Goal: Task Accomplishment & Management: Complete application form

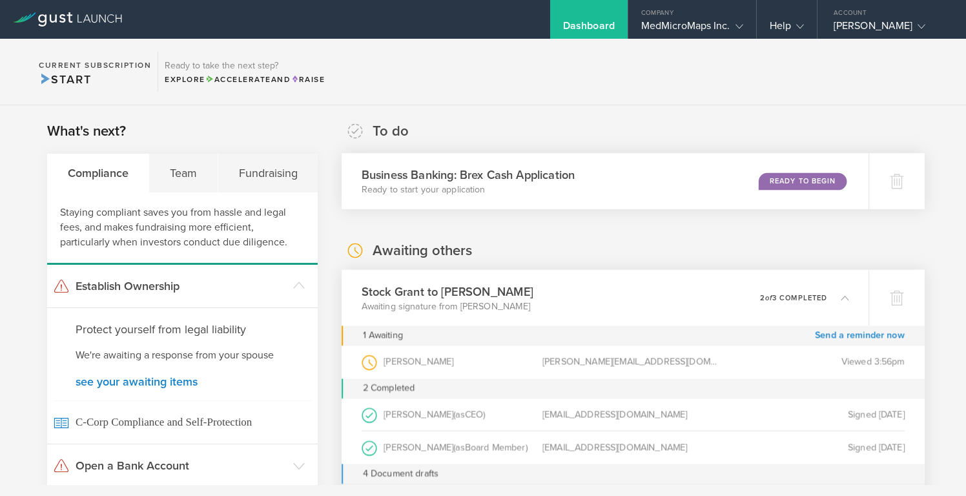
scroll to position [16, 0]
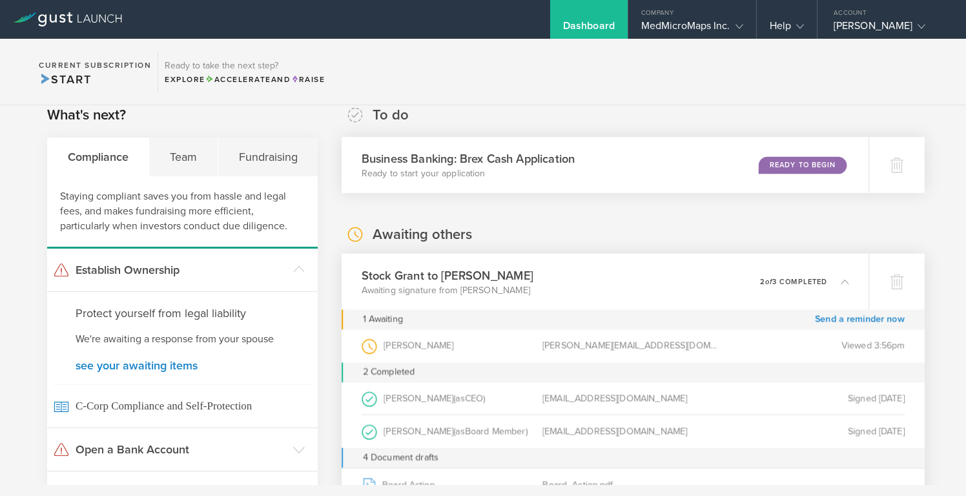
click at [803, 159] on div "Ready to Begin" at bounding box center [803, 164] width 88 height 17
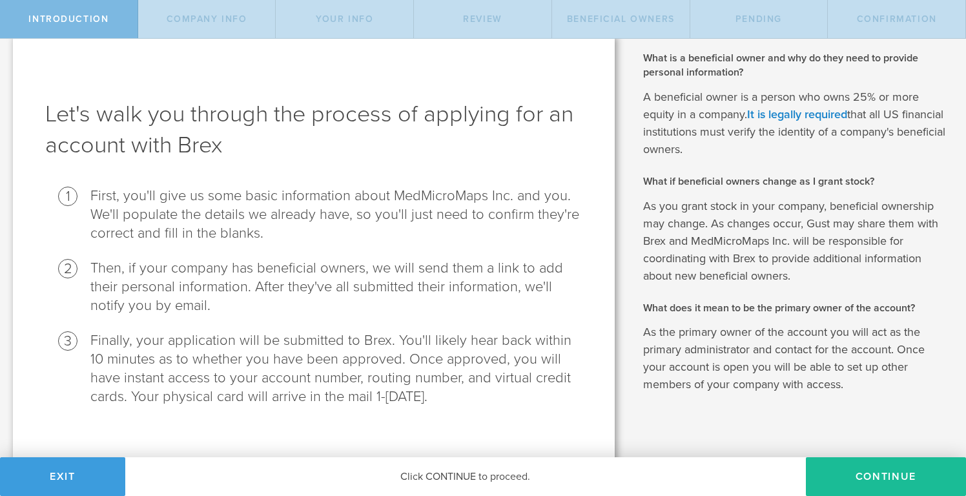
scroll to position [28, 0]
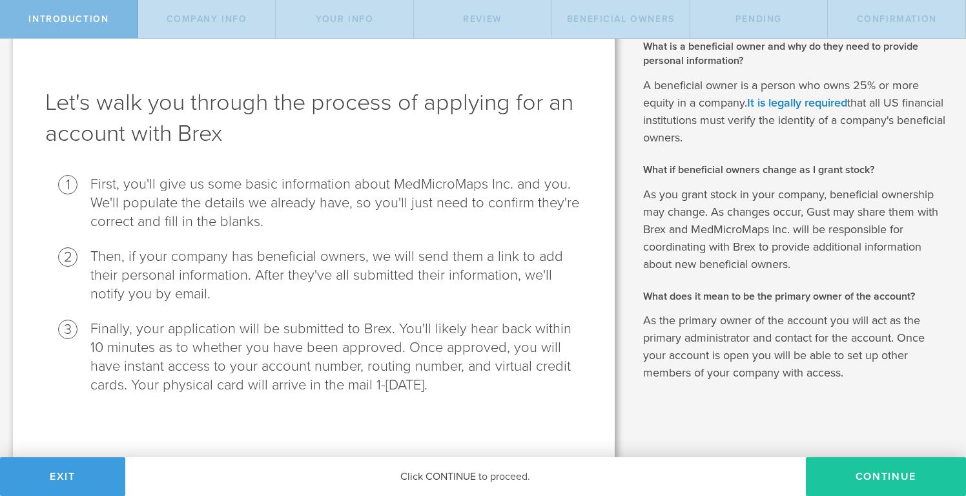
click at [904, 470] on button "Continue" at bounding box center [886, 476] width 160 height 39
select select "string:C_CORP"
type input "Extended Reality gaming software"
type input "(612) 961-3604"
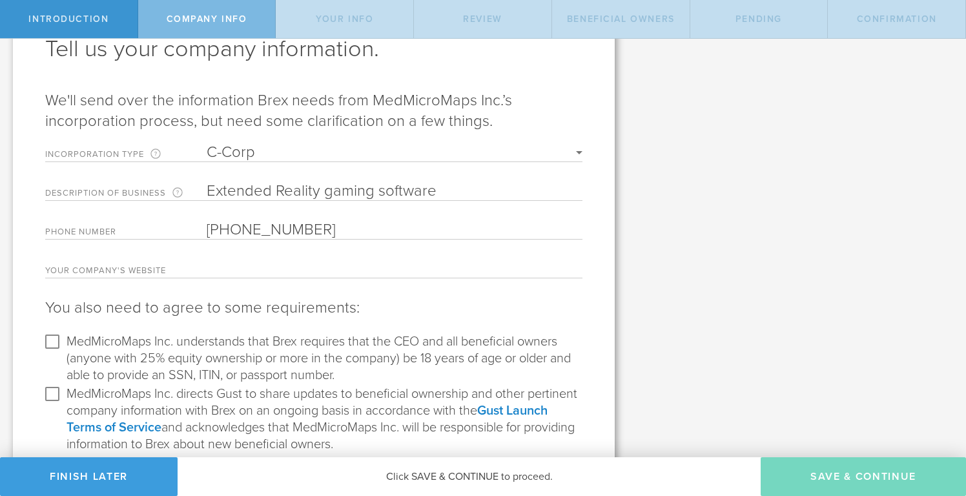
scroll to position [88, 0]
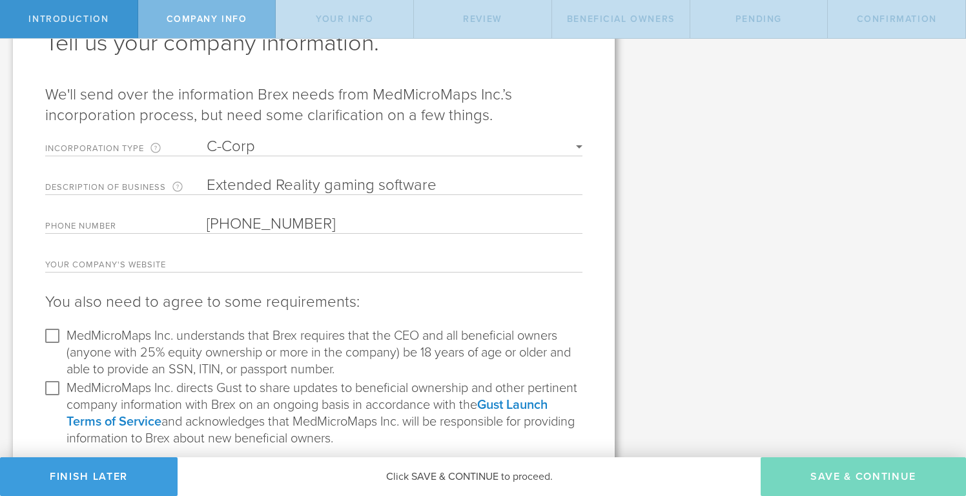
click at [242, 265] on input "text" at bounding box center [395, 262] width 376 height 19
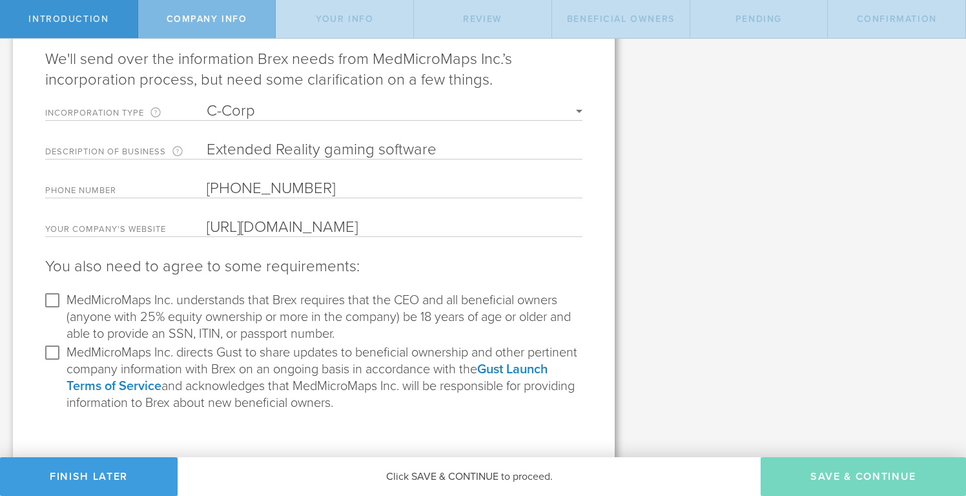
scroll to position [129, 0]
type input "https://www.medmicromaps.com"
click at [54, 302] on input "MedMicroMaps Inc. understands that Brex requires that the CEO and all beneficia…" at bounding box center [52, 297] width 21 height 21
checkbox input "true"
click at [54, 347] on input "MedMicroMaps Inc. directs Gust to share updates to beneficial ownership and oth…" at bounding box center [52, 350] width 21 height 21
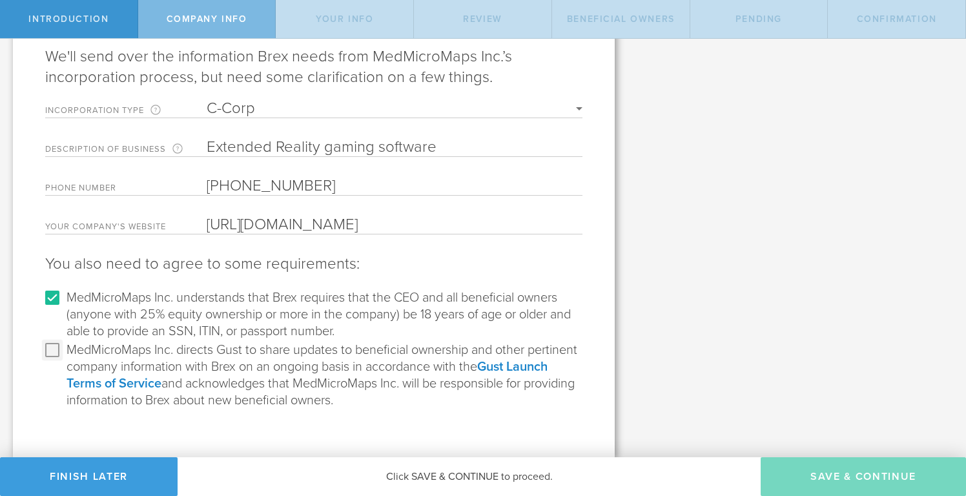
checkbox input "true"
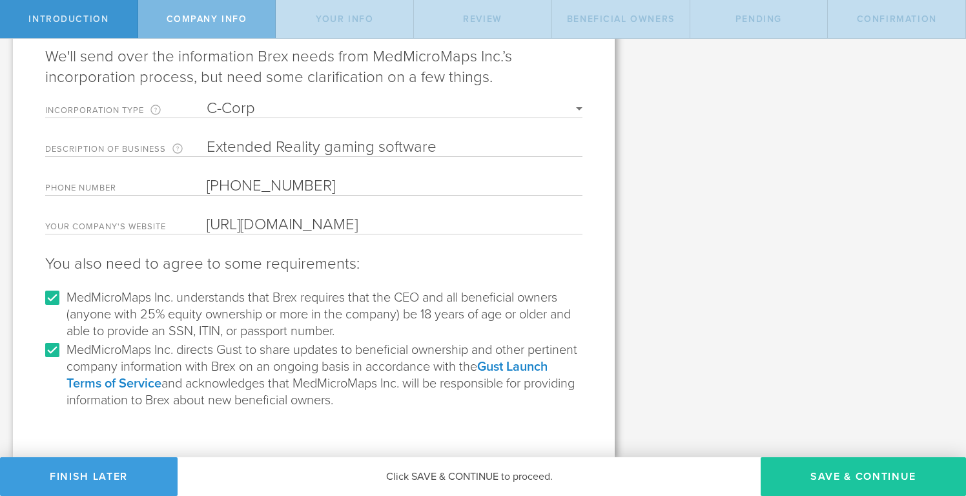
click at [860, 470] on button "Save & Continue" at bounding box center [863, 476] width 205 height 39
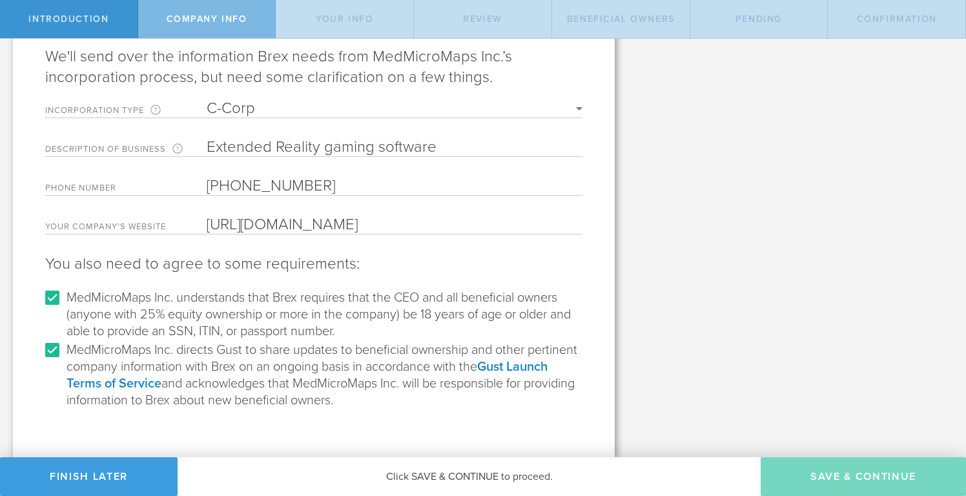
type input "Jane Colleen Harrington"
type input "Founder"
select select "string:SSN"
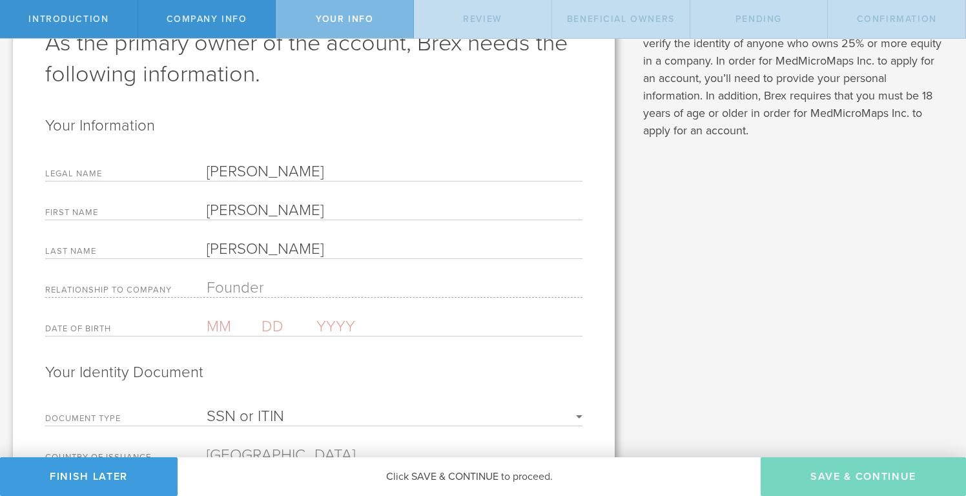
scroll to position [90, 0]
click at [229, 326] on input "text" at bounding box center [234, 324] width 55 height 19
type input "11"
click at [273, 323] on input "text" at bounding box center [289, 324] width 55 height 19
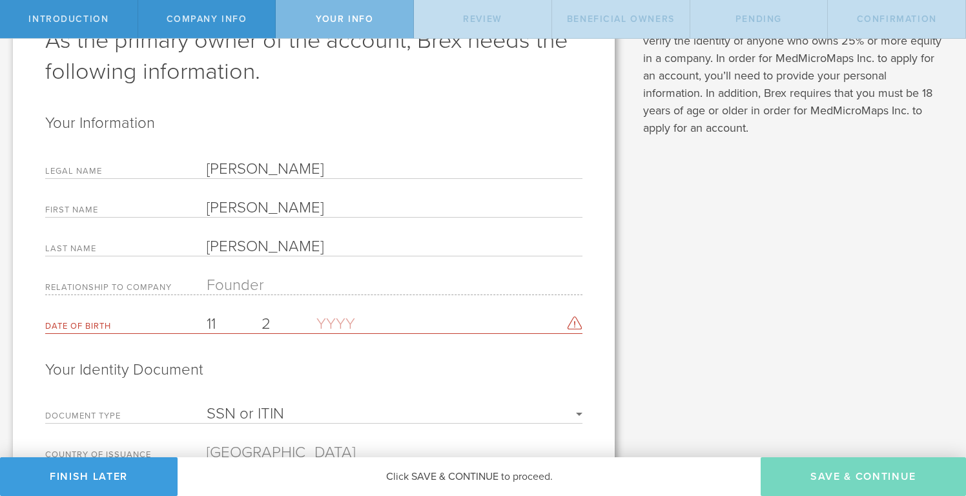
type input "28"
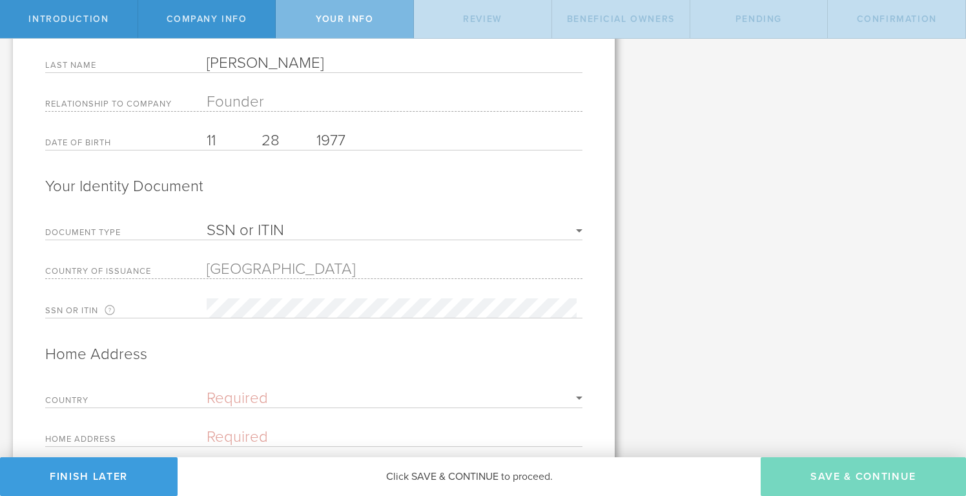
scroll to position [312, 0]
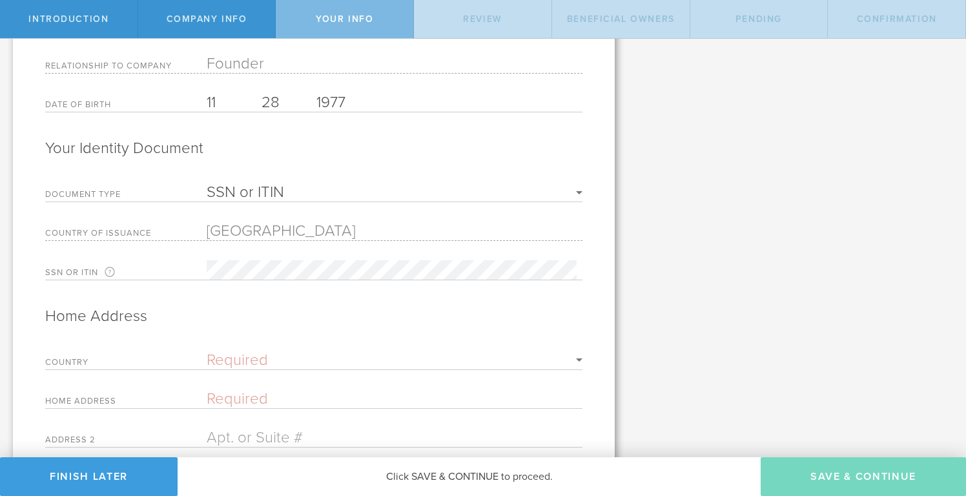
type input "1977"
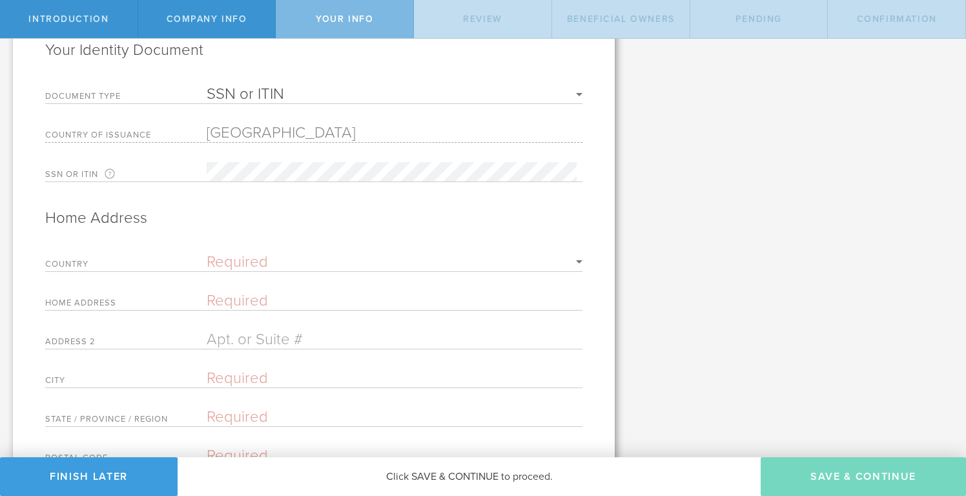
scroll to position [415, 0]
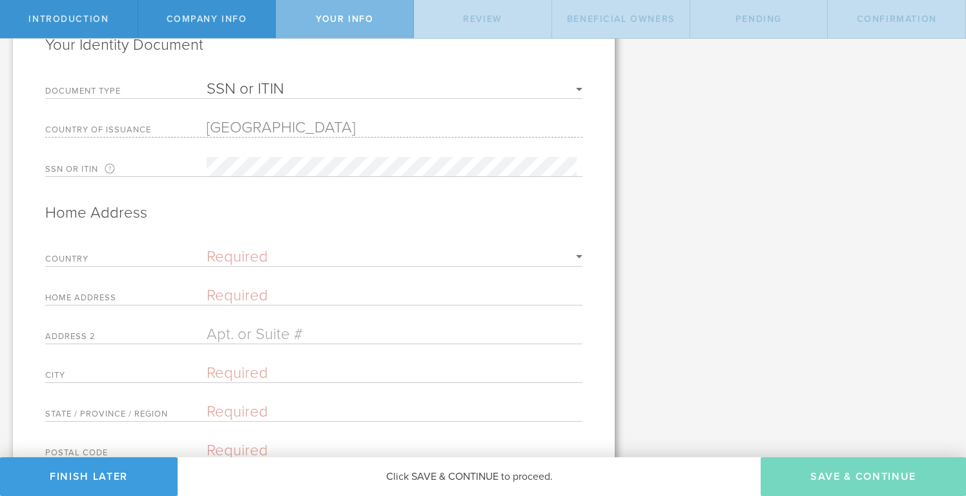
click at [227, 302] on input "text" at bounding box center [395, 295] width 376 height 19
type input "2208"
select select "string:US"
type input "2208 Spruce Street"
type input "Billings"
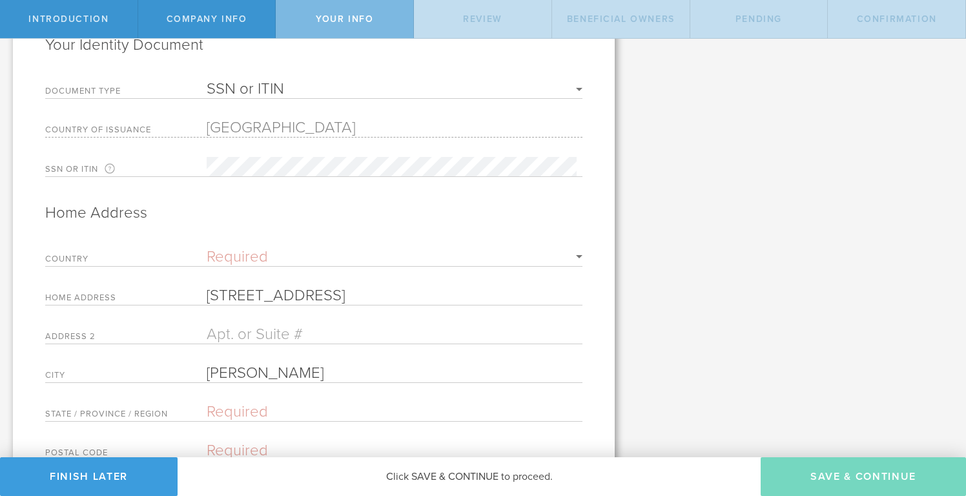
type input "59101"
select select "string:MT"
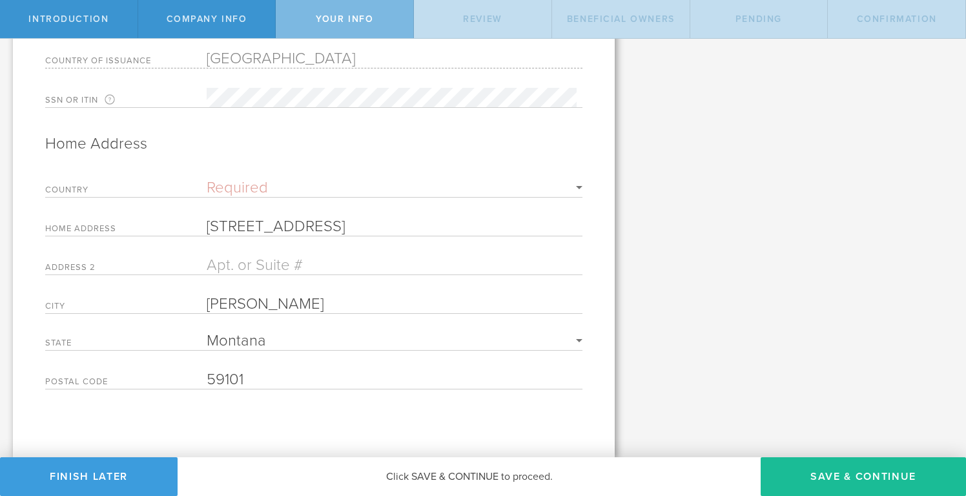
scroll to position [492, 0]
click at [872, 476] on button "Save & Continue" at bounding box center [863, 476] width 205 height 39
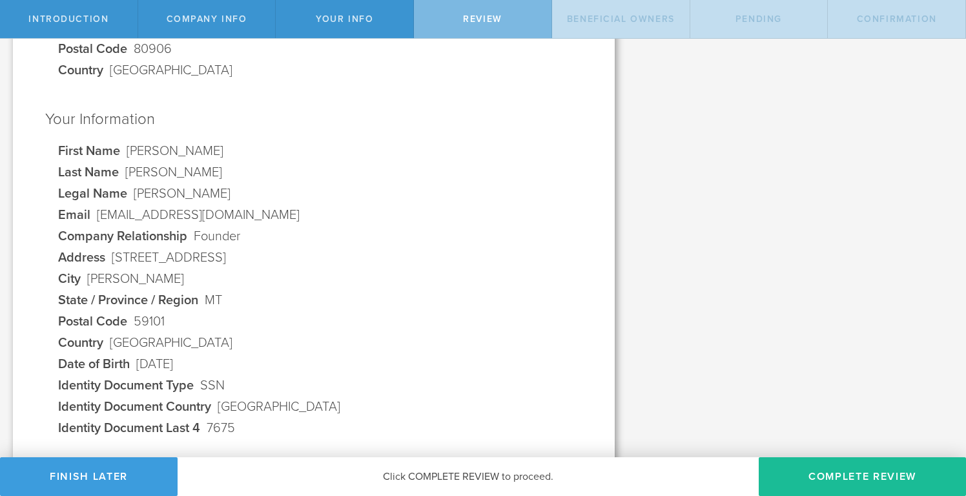
scroll to position [437, 0]
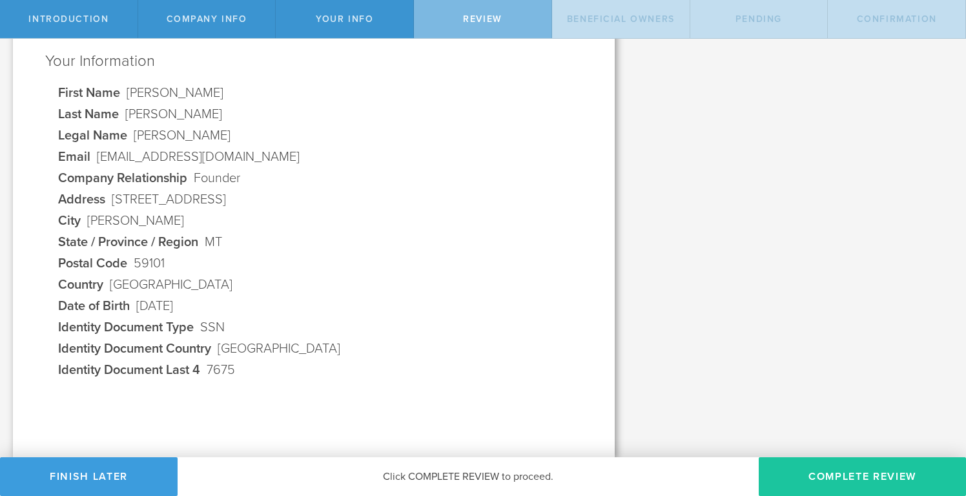
click at [875, 471] on button "Complete Review" at bounding box center [862, 476] width 207 height 39
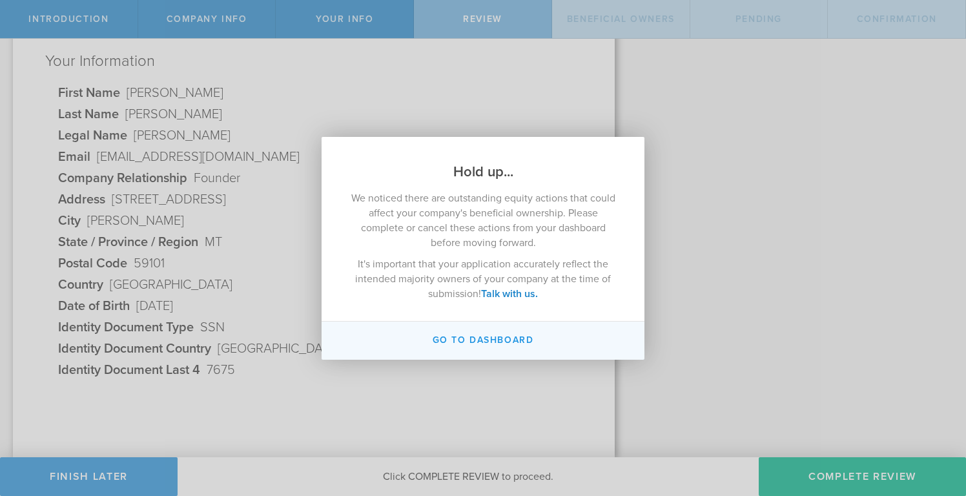
click at [495, 348] on button "Go to Dashboard" at bounding box center [483, 341] width 323 height 38
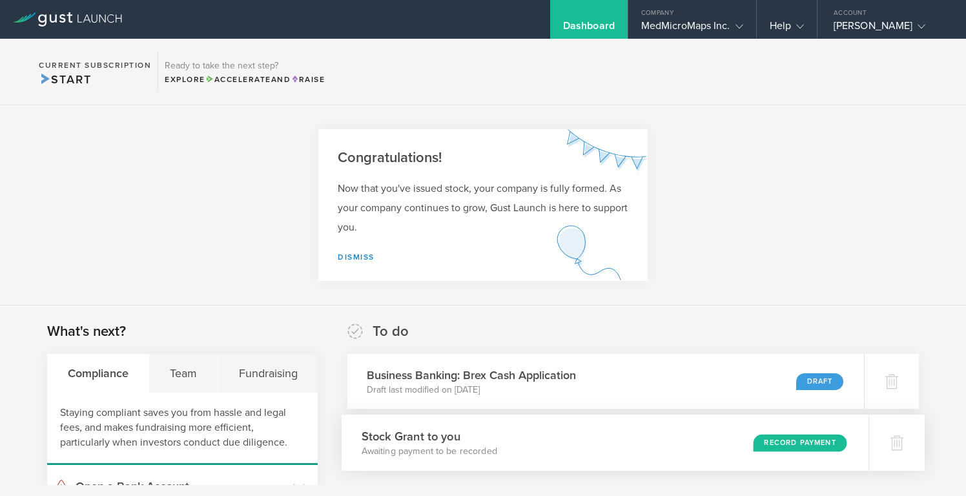
click at [762, 435] on div "Record Payment" at bounding box center [801, 442] width 94 height 17
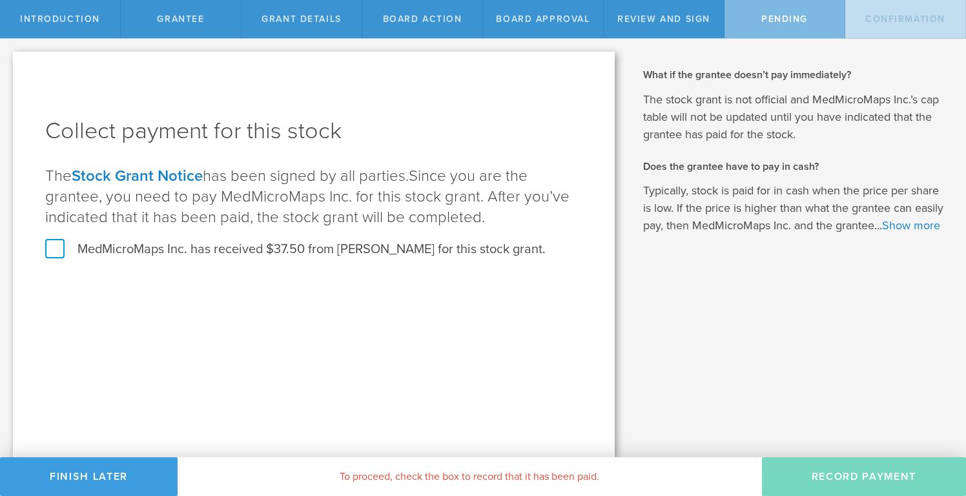
click at [57, 245] on label "MedMicroMaps Inc. has received $37.50 from Jane Colleen Harrington for this sto…" at bounding box center [295, 249] width 501 height 17
click at [0, 0] on input "MedMicroMaps Inc. has received $37.50 from Jane Colleen Harrington for this sto…" at bounding box center [0, 0] width 0 height 0
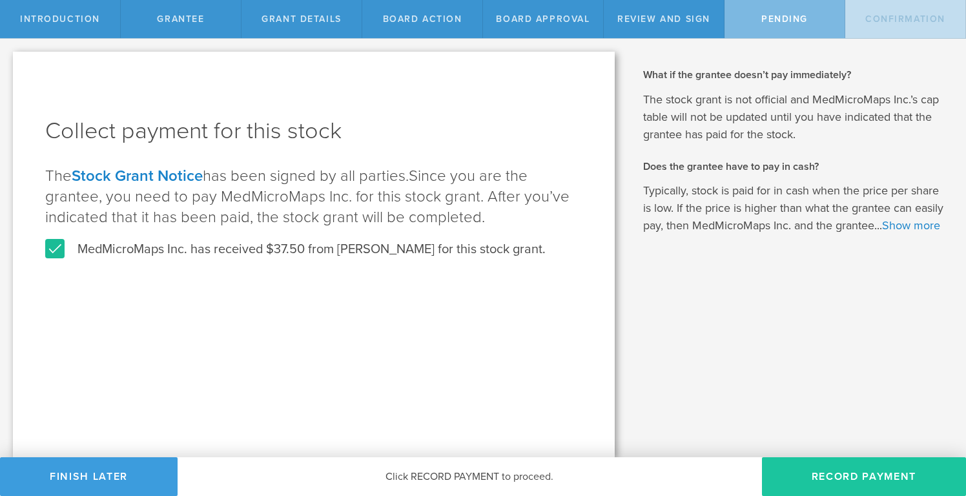
click at [853, 471] on button "Record Payment" at bounding box center [864, 476] width 204 height 39
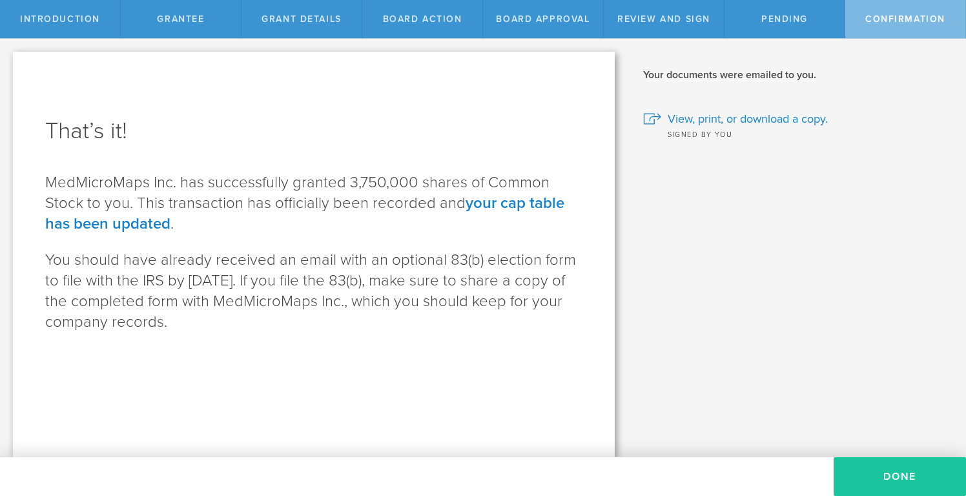
click at [911, 477] on button "Done" at bounding box center [900, 476] width 132 height 39
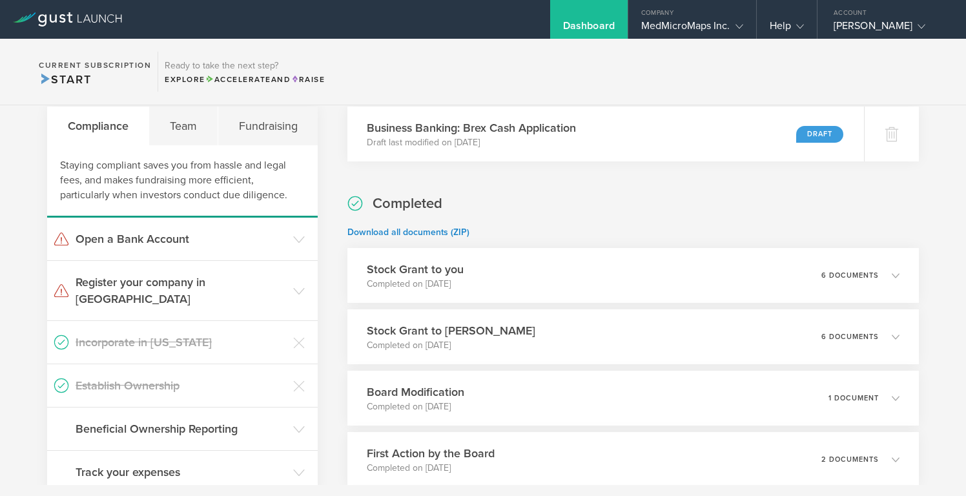
scroll to position [276, 0]
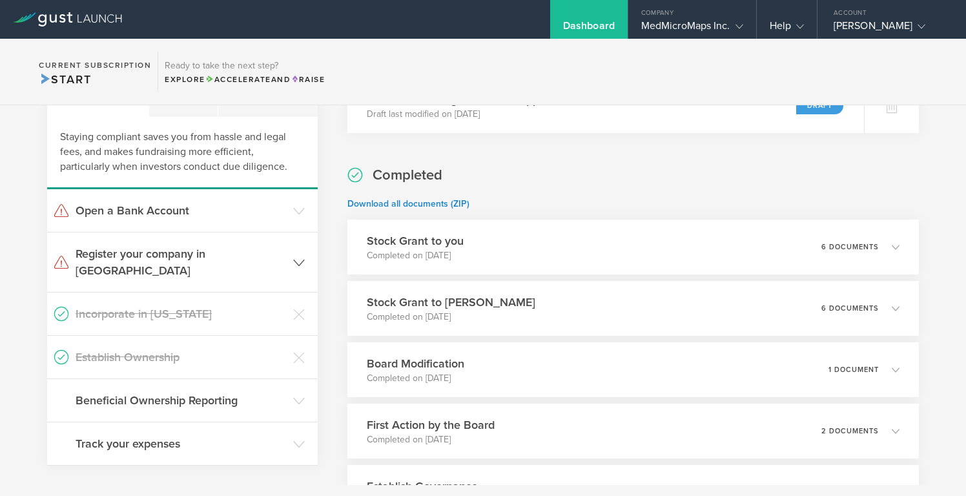
click at [145, 250] on h3 "Register your company in CO" at bounding box center [181, 262] width 211 height 34
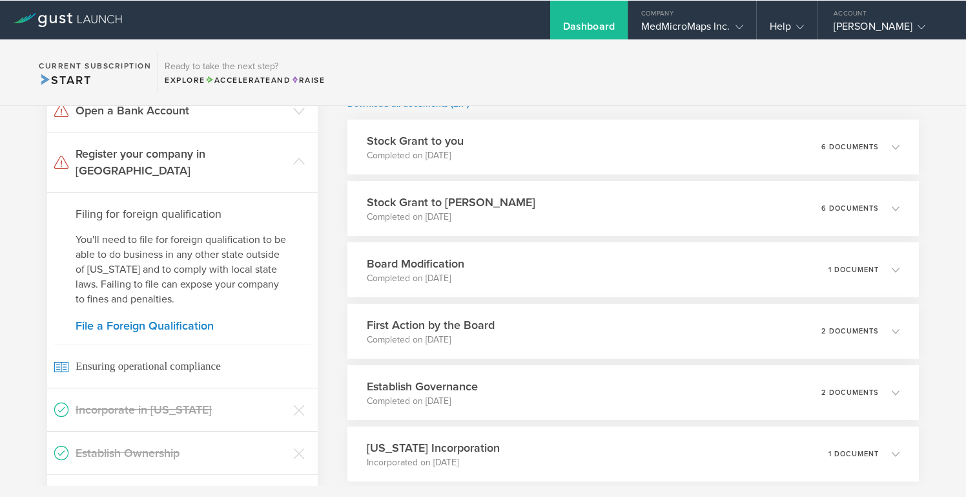
scroll to position [378, 0]
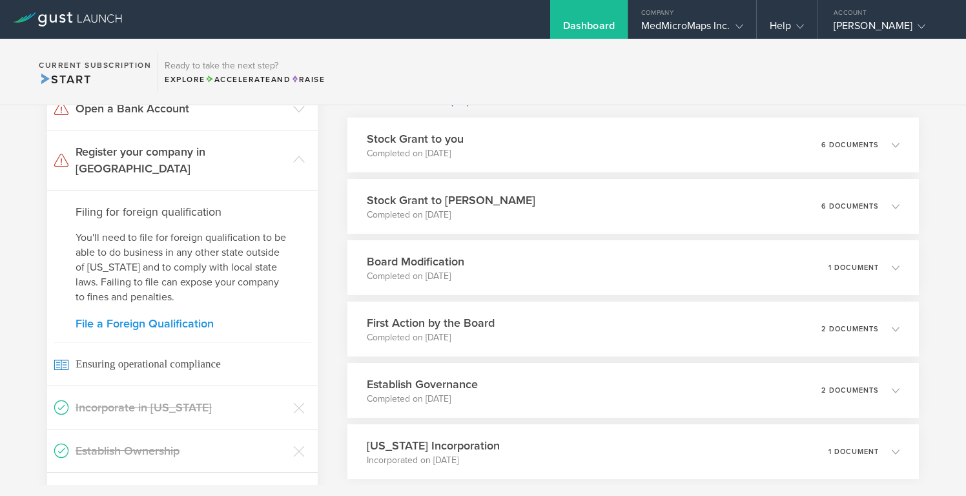
click at [150, 318] on link "File a Foreign Qualification" at bounding box center [183, 324] width 214 height 12
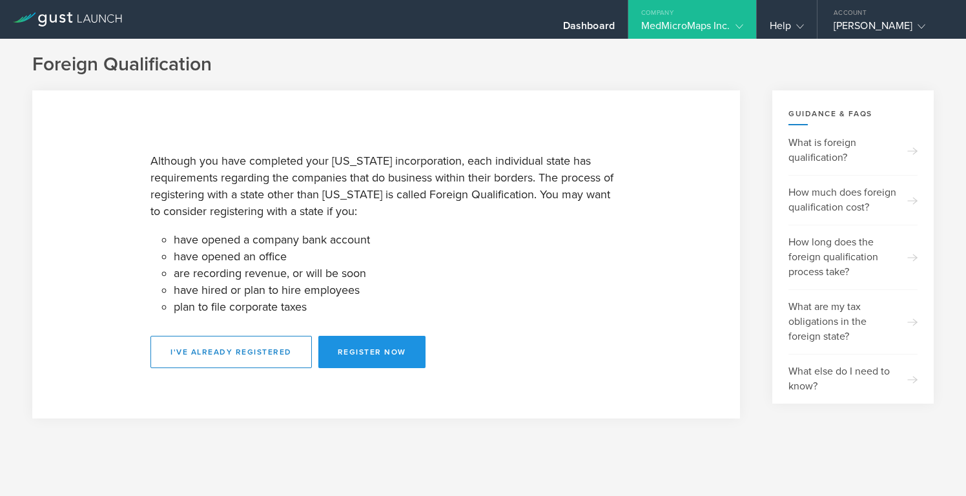
click at [370, 349] on button "Register Now" at bounding box center [371, 352] width 107 height 32
select select "CO"
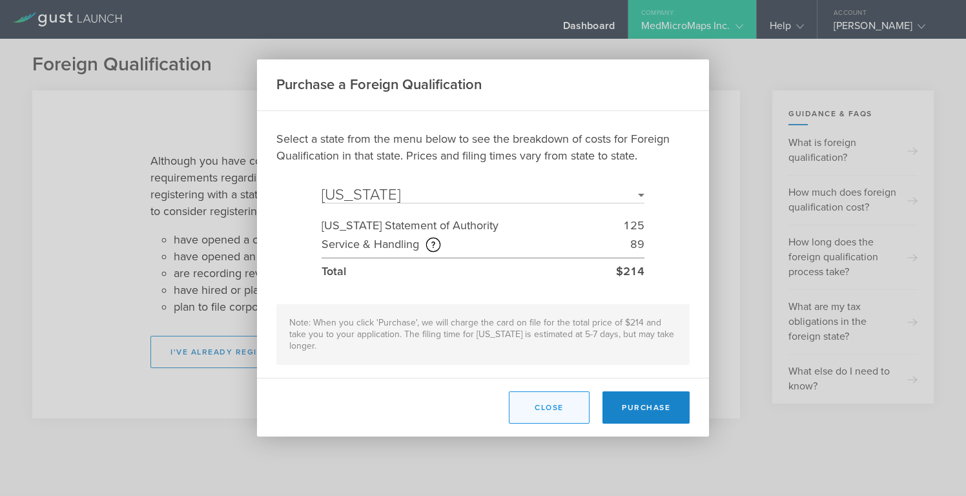
click at [555, 402] on button "Close" at bounding box center [549, 407] width 81 height 32
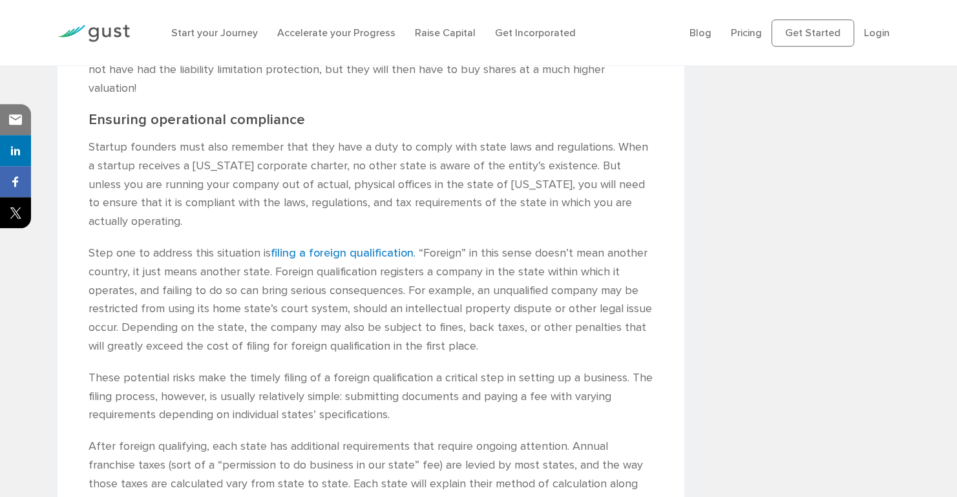
scroll to position [1436, 0]
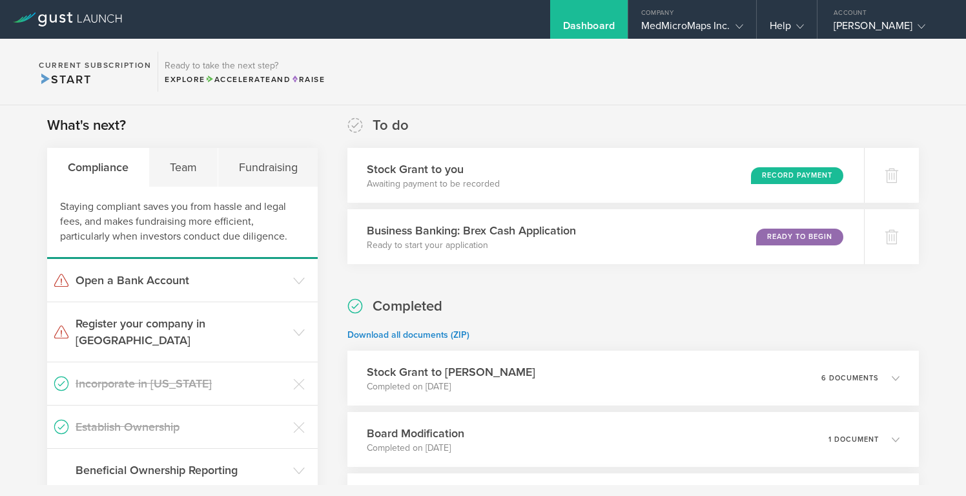
scroll to position [247, 0]
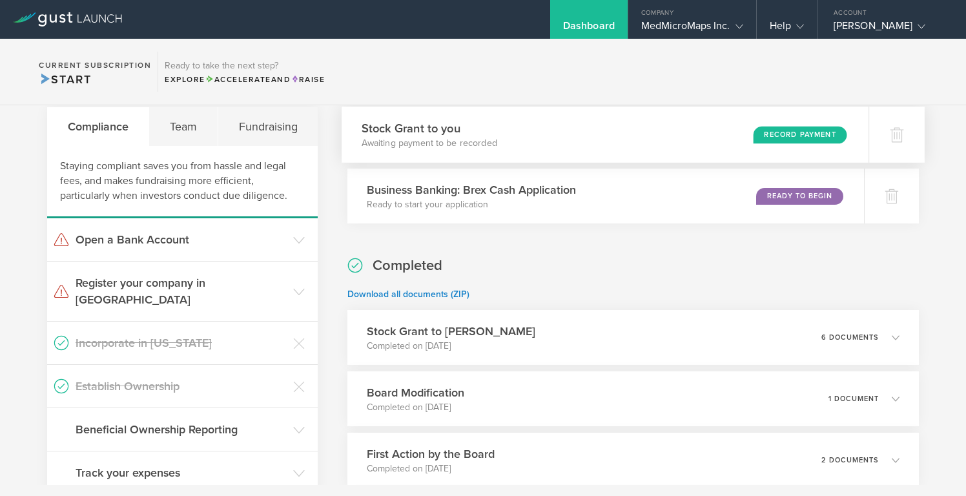
click at [768, 135] on div "Record Payment" at bounding box center [801, 134] width 94 height 17
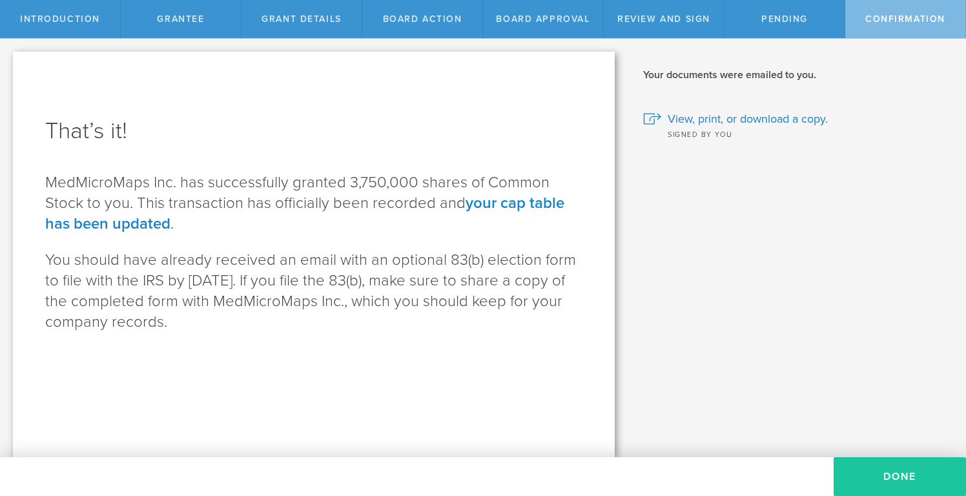
click at [886, 480] on button "Done" at bounding box center [900, 476] width 132 height 39
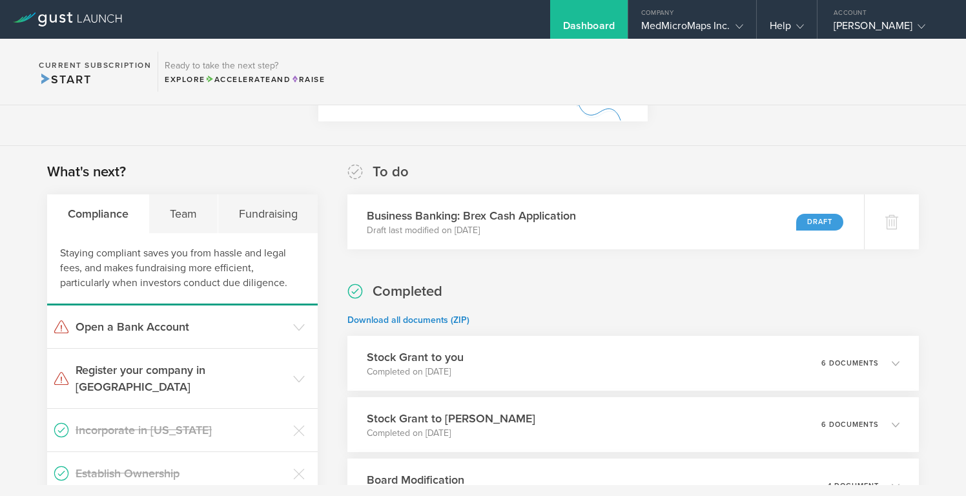
scroll to position [130, 0]
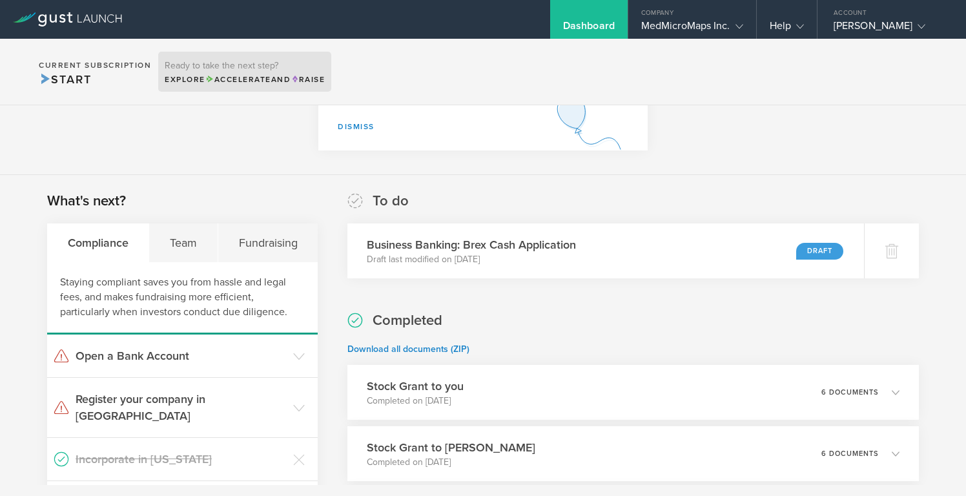
click at [234, 74] on div "Ready to take the next step? Explore Accelerate and Raise" at bounding box center [244, 72] width 173 height 40
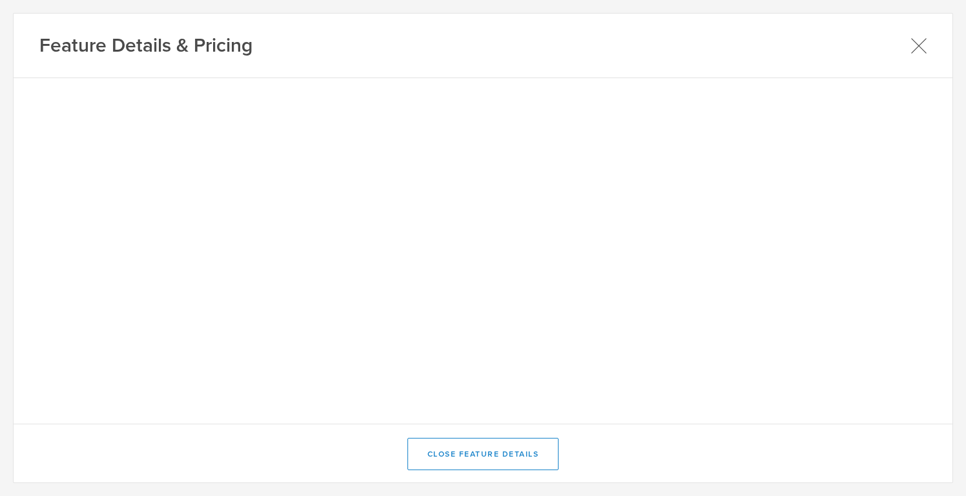
click at [928, 43] on div "Feature Details & Pricing" at bounding box center [483, 46] width 939 height 65
click at [916, 49] on icon at bounding box center [919, 45] width 14 height 14
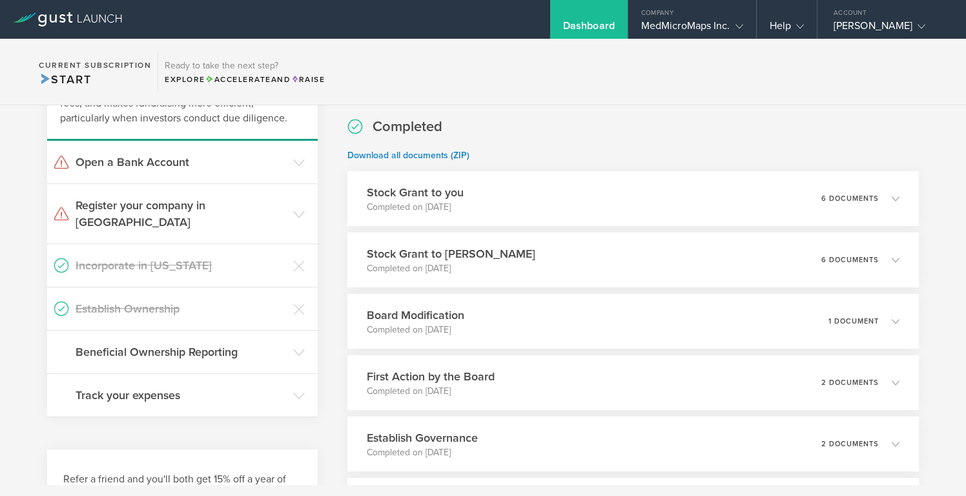
scroll to position [421, 0]
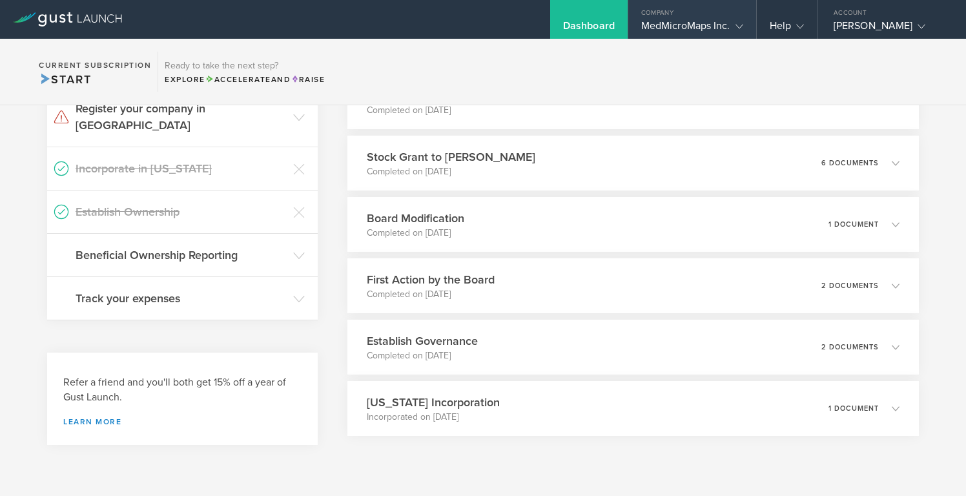
click at [694, 25] on div "MedMicroMaps Inc." at bounding box center [692, 28] width 102 height 19
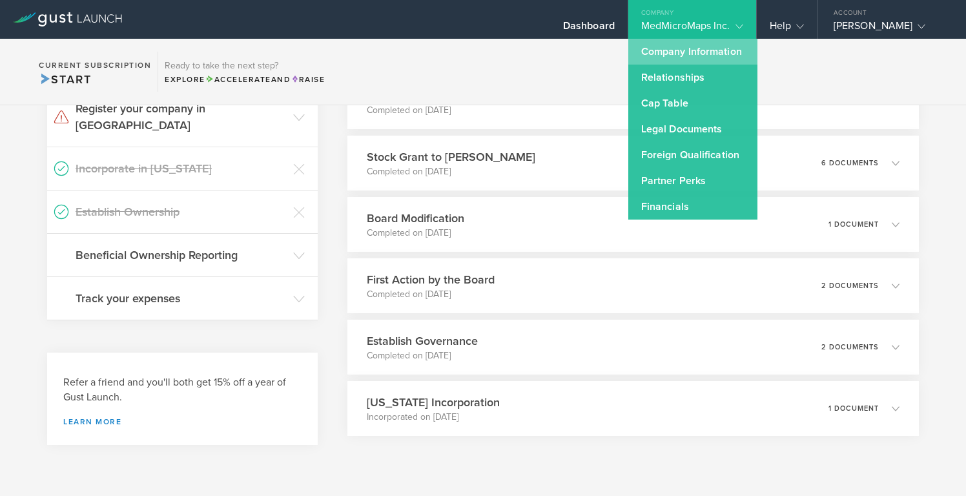
click at [689, 47] on link "Company Information" at bounding box center [692, 52] width 129 height 26
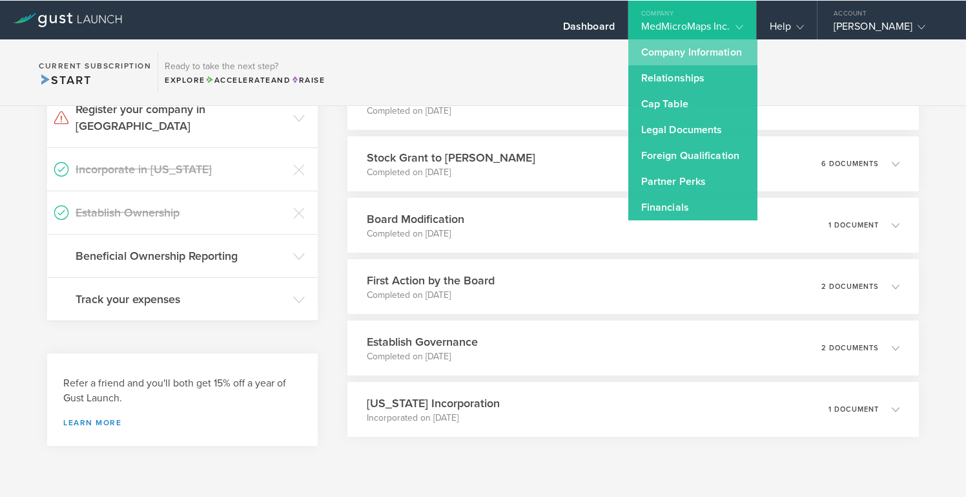
scroll to position [375, 0]
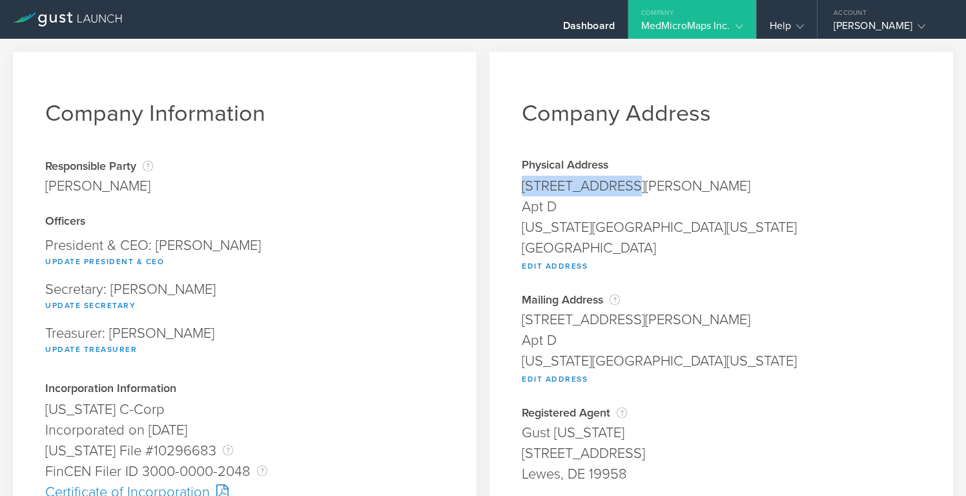
drag, startPoint x: 625, startPoint y: 187, endPoint x: 519, endPoint y: 185, distance: 105.3
click at [522, 185] on div "[STREET_ADDRESS][PERSON_NAME]" at bounding box center [721, 186] width 399 height 21
copy div "[STREET_ADDRESS][PERSON_NAME]"
drag, startPoint x: 694, startPoint y: 230, endPoint x: 742, endPoint y: 226, distance: 48.0
click at [742, 226] on div "[US_STATE][GEOGRAPHIC_DATA][US_STATE]" at bounding box center [721, 227] width 399 height 21
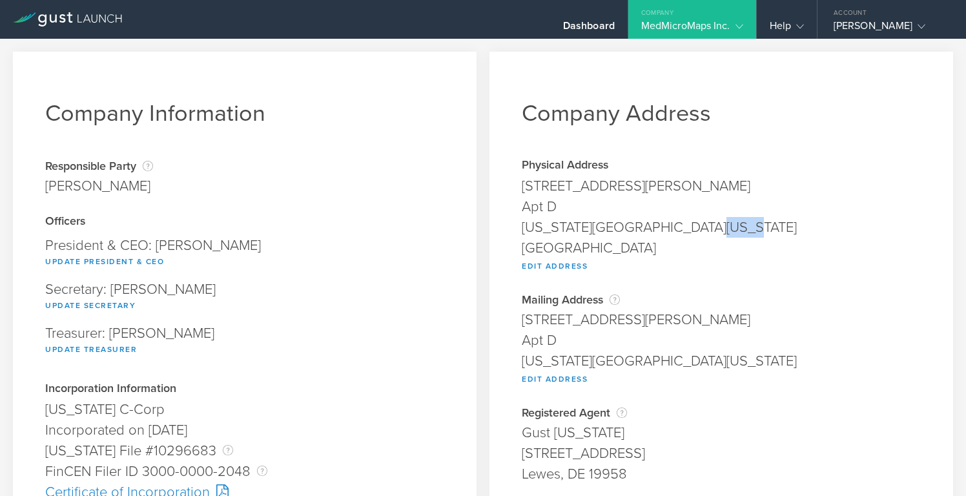
copy div "80906"
click at [563, 25] on div "Dashboard" at bounding box center [589, 28] width 52 height 19
